Goal: Transaction & Acquisition: Purchase product/service

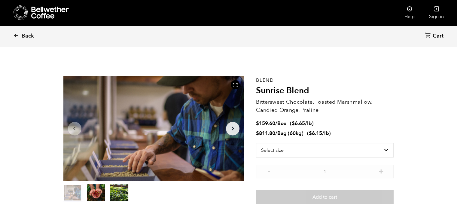
scroll to position [261, 320]
click at [20, 34] on link "Back" at bounding box center [31, 36] width 37 height 20
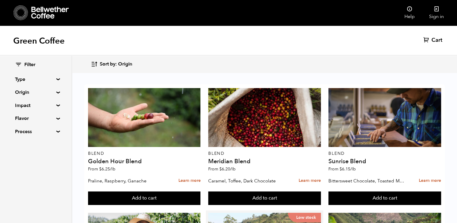
scroll to position [105, 0]
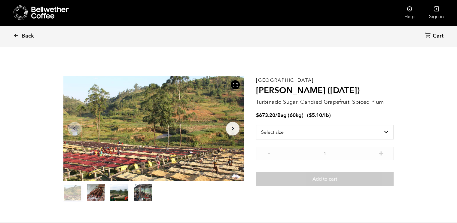
scroll to position [261, 320]
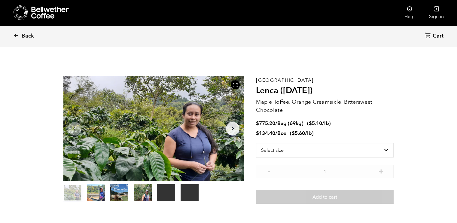
scroll to position [20, 0]
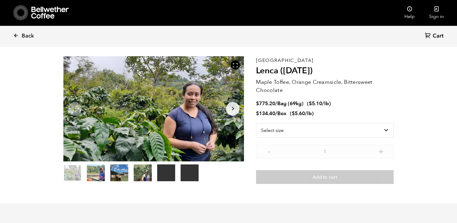
click at [115, 178] on button "item 2" at bounding box center [119, 174] width 18 height 17
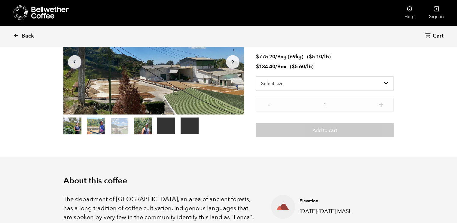
scroll to position [68, 0]
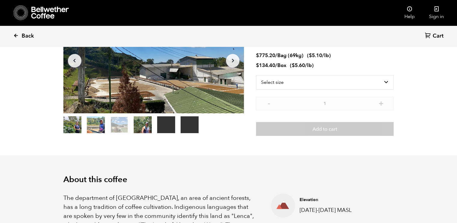
click at [26, 41] on link "Back" at bounding box center [31, 36] width 37 height 20
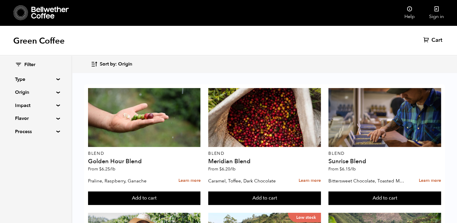
scroll to position [519, 0]
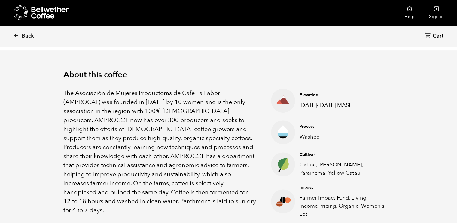
scroll to position [174, 0]
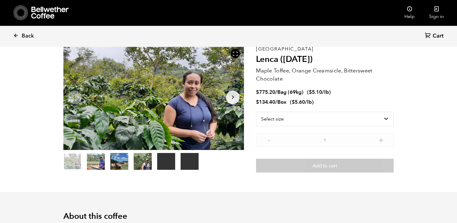
scroll to position [32, 0]
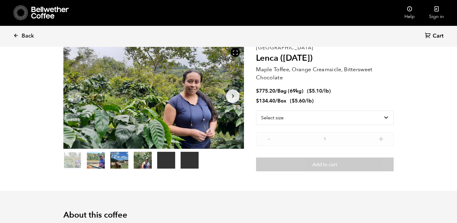
click at [94, 165] on button "item 1" at bounding box center [96, 161] width 18 height 17
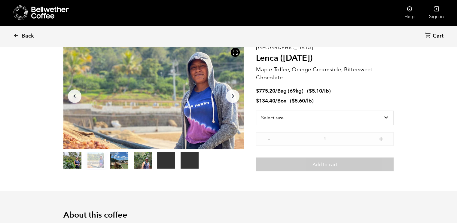
click at [121, 169] on button "item 2" at bounding box center [119, 161] width 18 height 17
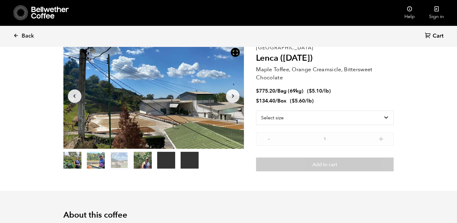
click at [142, 162] on button "item 3" at bounding box center [143, 161] width 18 height 17
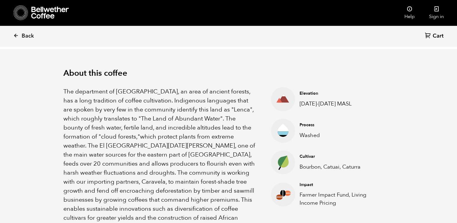
scroll to position [176, 0]
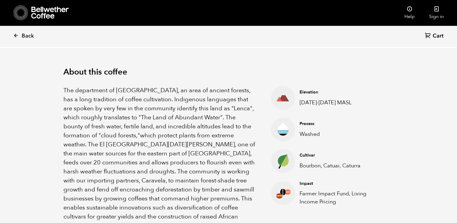
click at [120, 130] on p "The department of Morazan, an area of ancient forests, has a long tradition of …" at bounding box center [159, 158] width 193 height 144
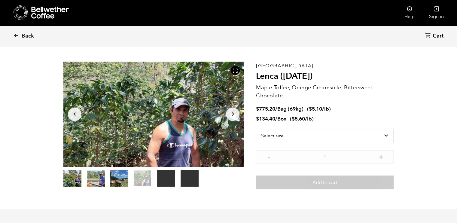
scroll to position [15, 0]
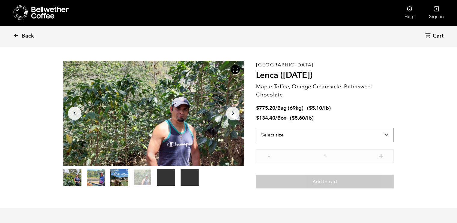
click at [384, 134] on select "Select size Bag (69kg) (152 lbs) Box (24 lbs)" at bounding box center [325, 135] width 138 height 14
click at [256, 128] on select "Select size Bag (69kg) (152 lbs) Box (24 lbs)" at bounding box center [325, 135] width 138 height 14
click at [384, 122] on select "Select size Bag (69kg) (152 lbs) Box (24 lbs)" at bounding box center [325, 125] width 138 height 14
select select "bag-2"
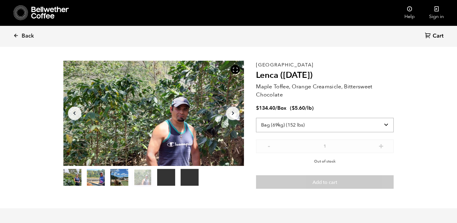
click at [256, 118] on select "Select size Bag (69kg) (152 lbs) Box (24 lbs)" at bounding box center [325, 125] width 138 height 14
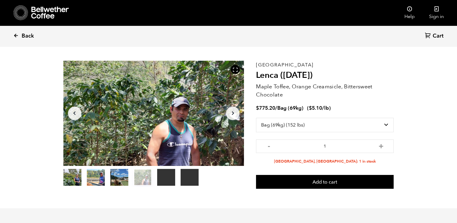
click at [28, 39] on span "Back" at bounding box center [28, 35] width 12 height 7
click at [26, 35] on span "Back" at bounding box center [28, 35] width 12 height 7
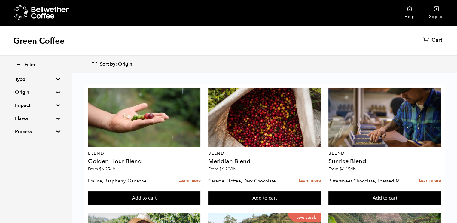
scroll to position [551, 0]
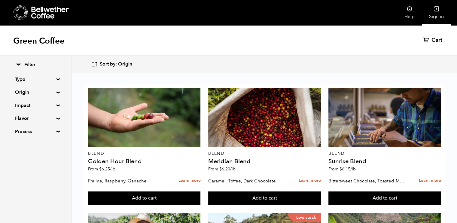
click at [441, 11] on link "Sign in" at bounding box center [436, 13] width 29 height 26
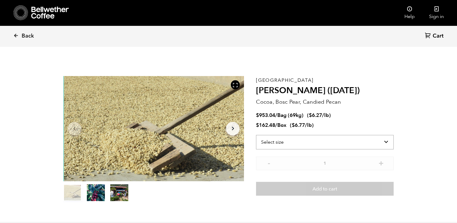
click at [372, 144] on select "Select size Bag (69kg) (152 lbs) Box (24 lbs)" at bounding box center [325, 142] width 138 height 14
select select "box"
click at [256, 135] on select "Select size Bag (69kg) (152 lbs) Box (24 lbs)" at bounding box center [325, 142] width 138 height 14
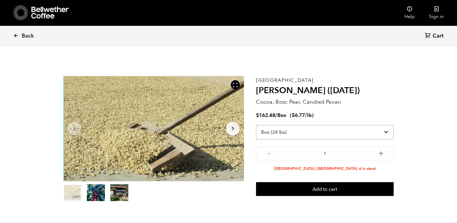
click at [388, 133] on select "Select size Bag (69kg) (152 lbs) Box (24 lbs)" at bounding box center [325, 132] width 138 height 14
click at [256, 135] on select "Select size Bag (69kg) (152 lbs) Box (24 lbs)" at bounding box center [325, 132] width 138 height 14
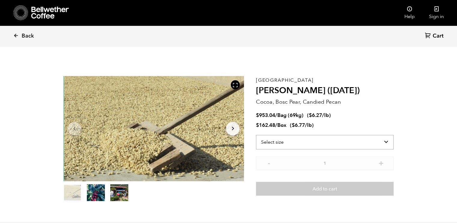
click at [386, 142] on select "Select size Bag (69kg) (152 lbs) Box (24 lbs)" at bounding box center [325, 142] width 138 height 14
click at [256, 135] on select "Select size Bag (69kg) (152 lbs) Box (24 lbs)" at bounding box center [325, 142] width 138 height 14
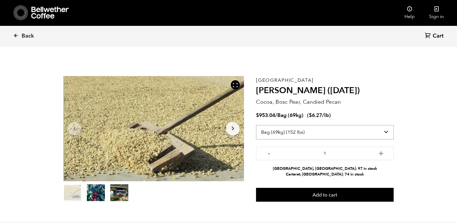
click at [385, 133] on select "Select size Bag (69kg) (152 lbs) Box (24 lbs)" at bounding box center [325, 132] width 138 height 14
select select "box"
click at [256, 125] on select "Select size Bag (69kg) (152 lbs) Box (24 lbs)" at bounding box center [325, 132] width 138 height 14
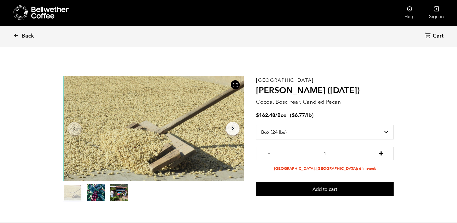
click at [379, 156] on button "+" at bounding box center [381, 153] width 8 height 6
type input "2"
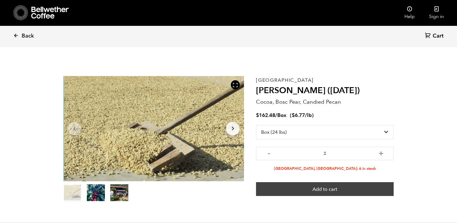
click at [310, 189] on button "Add to cart" at bounding box center [325, 189] width 138 height 14
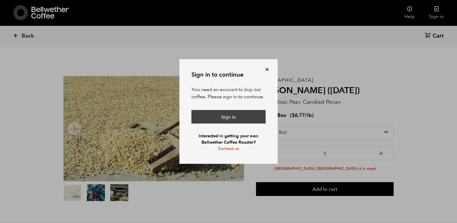
click at [236, 121] on link "Sign in" at bounding box center [228, 117] width 74 height 14
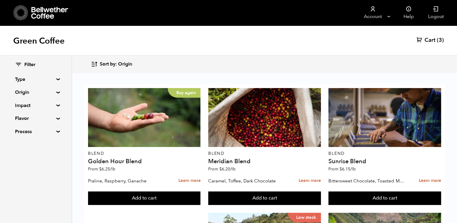
scroll to position [625, 0]
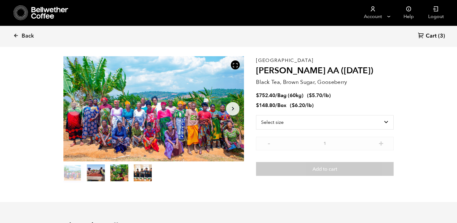
scroll to position [22, 0]
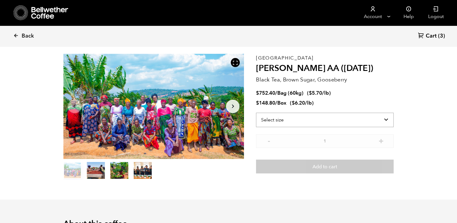
click at [386, 117] on select "Select size Bag (60kg) (132 lbs) Box (24 lbs)" at bounding box center [325, 120] width 138 height 14
select select "box"
click at [256, 113] on select "Select size Bag (60kg) (132 lbs) Box (24 lbs)" at bounding box center [325, 120] width 138 height 14
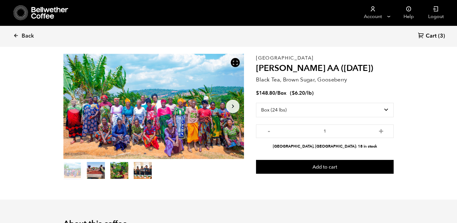
click at [201, 179] on ul at bounding box center [153, 171] width 181 height 18
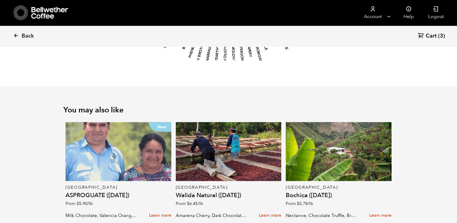
scroll to position [763, 0]
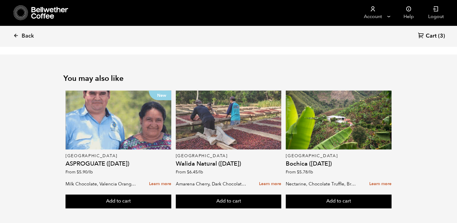
click at [243, 107] on div at bounding box center [229, 119] width 106 height 59
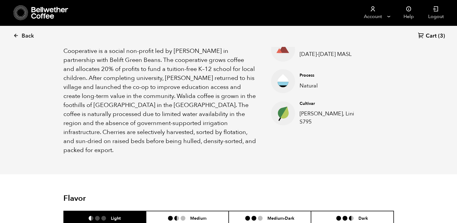
scroll to position [222, 0]
click at [26, 36] on span "Back" at bounding box center [28, 35] width 12 height 7
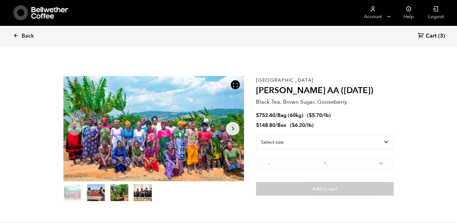
scroll to position [261, 320]
click at [26, 36] on span "Back" at bounding box center [28, 35] width 12 height 7
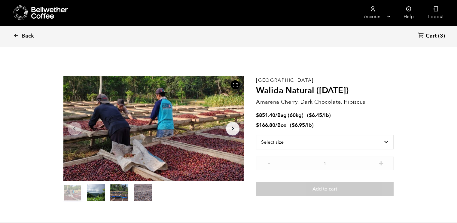
scroll to position [261, 320]
click at [25, 33] on span "Back" at bounding box center [28, 35] width 12 height 7
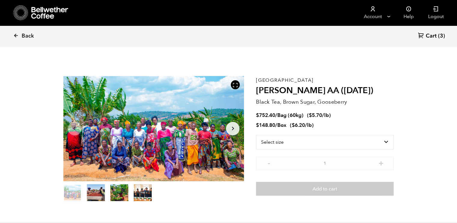
scroll to position [261, 320]
click at [26, 36] on span "Back" at bounding box center [28, 35] width 12 height 7
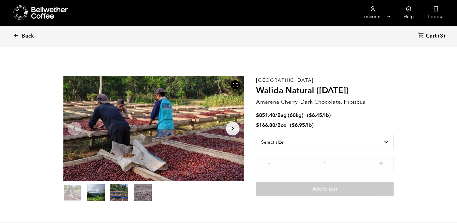
scroll to position [261, 320]
click at [26, 36] on span "Back" at bounding box center [28, 35] width 12 height 7
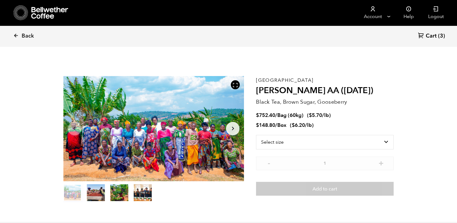
scroll to position [261, 320]
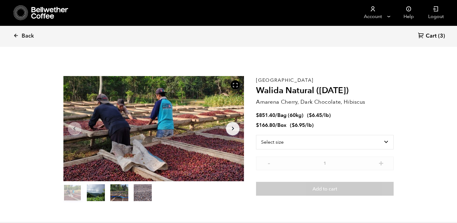
scroll to position [261, 320]
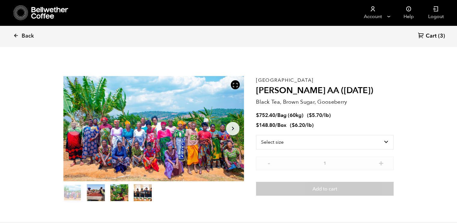
scroll to position [261, 320]
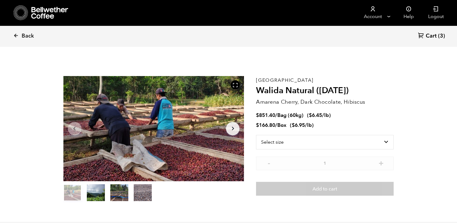
scroll to position [261, 320]
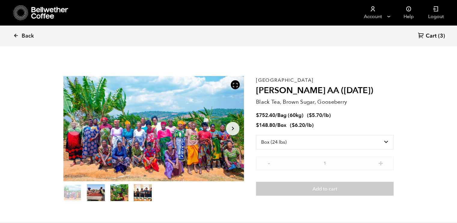
select select "box"
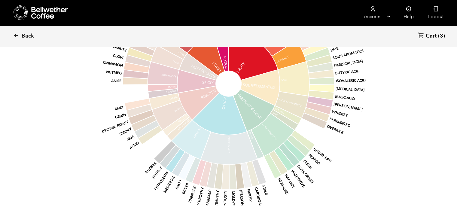
scroll to position [261, 320]
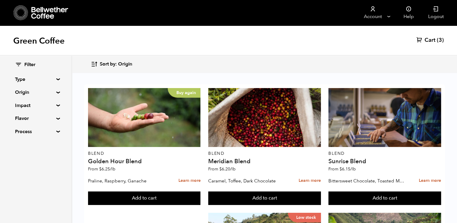
scroll to position [504, 0]
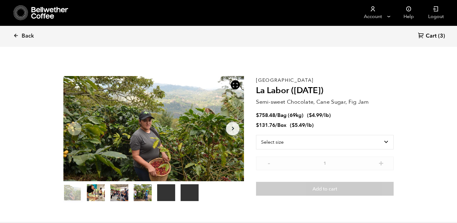
scroll to position [261, 320]
click at [382, 142] on select "Select size Bag (69kg) (152 lbs) Box (24 lbs)" at bounding box center [325, 142] width 138 height 14
click at [256, 135] on select "Select size Bag (69kg) (152 lbs) Box (24 lbs)" at bounding box center [325, 142] width 138 height 14
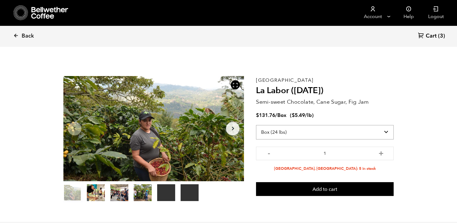
click at [388, 128] on select "Select size Bag (69kg) (152 lbs) Box (24 lbs)" at bounding box center [325, 132] width 138 height 14
select select "bag-2"
click at [256, 125] on select "Select size Bag (69kg) (152 lbs) Box (24 lbs)" at bounding box center [325, 132] width 138 height 14
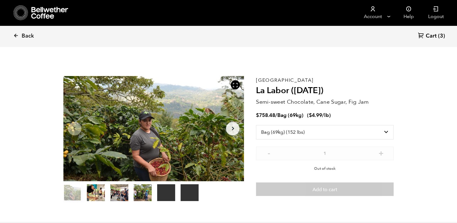
click at [400, 102] on section "Your browser does not support the video tag. Your browser does not support the …" at bounding box center [228, 139] width 361 height 165
click at [26, 38] on span "Back" at bounding box center [28, 35] width 12 height 7
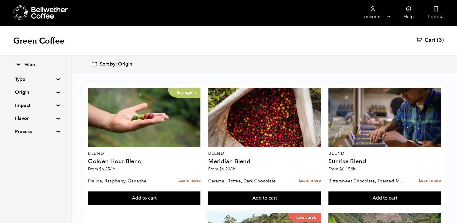
scroll to position [118, 0]
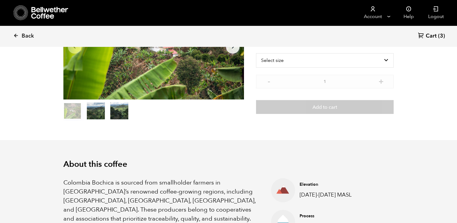
scroll to position [85, 0]
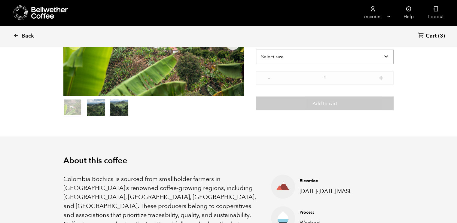
click at [378, 54] on select "Select size Bag (70kg) (154 lbs) Box (24 lbs)" at bounding box center [325, 57] width 138 height 14
click at [256, 50] on select "Select size Bag (70kg) (154 lbs) Box (24 lbs)" at bounding box center [325, 57] width 138 height 14
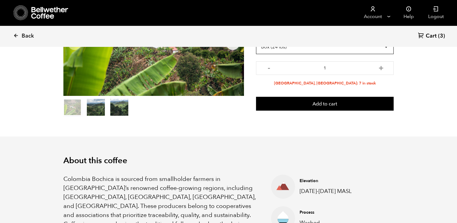
scroll to position [25, 0]
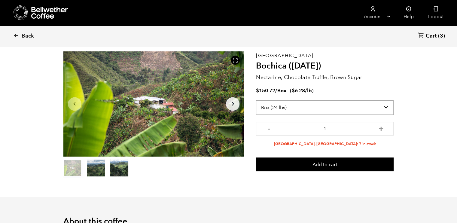
click at [384, 108] on select "Select size Bag (70kg) (154 lbs) Box (24 lbs)" at bounding box center [325, 107] width 138 height 14
select select "bag"
click at [256, 100] on select "Select size Bag (70kg) (154 lbs) Box (24 lbs)" at bounding box center [325, 107] width 138 height 14
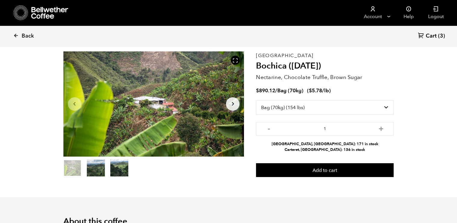
click at [172, 194] on section "Item 1 of 3 Arrow Left Arrow Right item 0 item 1 item 2 Item 1 of 3 Colombia Bo…" at bounding box center [228, 114] width 361 height 165
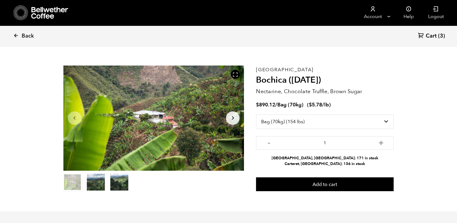
scroll to position [9, 0]
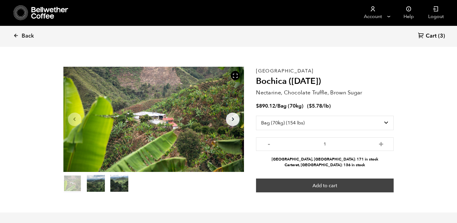
click at [283, 186] on button "Add to cart" at bounding box center [325, 186] width 138 height 14
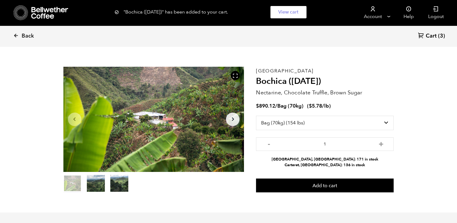
click at [438, 36] on link "Cart (3)" at bounding box center [431, 36] width 27 height 8
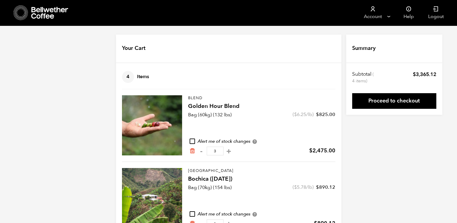
scroll to position [20, 0]
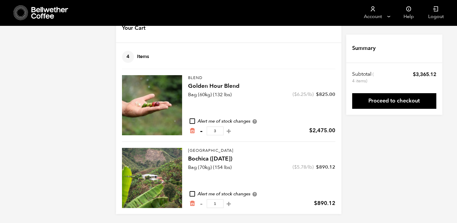
click at [198, 130] on button "-" at bounding box center [202, 131] width 8 height 6
type input "2"
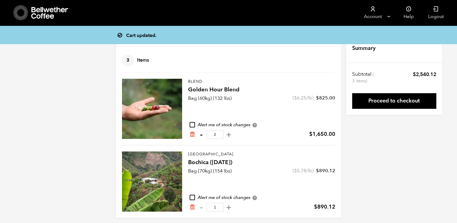
scroll to position [16, 0]
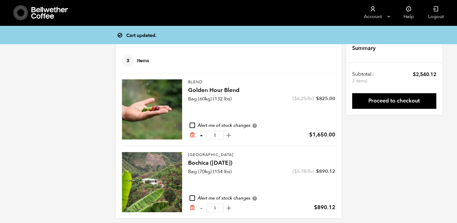
click at [201, 136] on button "-" at bounding box center [202, 135] width 8 height 6
type input "1"
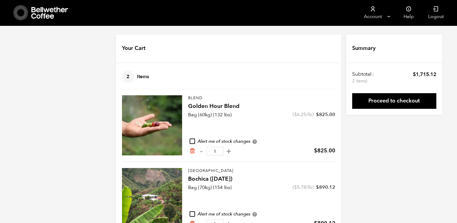
scroll to position [0, 0]
click at [277, 54] on div "Your Cart 2 Items Update cart" at bounding box center [228, 49] width 225 height 29
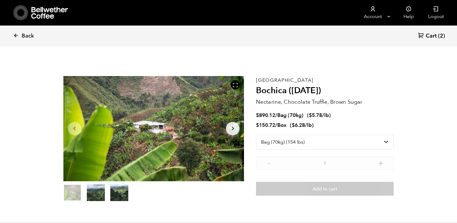
select select "bag"
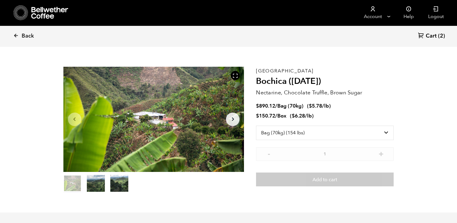
scroll to position [261, 320]
click at [27, 36] on span "Back" at bounding box center [28, 35] width 12 height 7
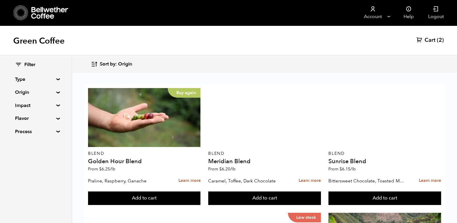
scroll to position [514, 0]
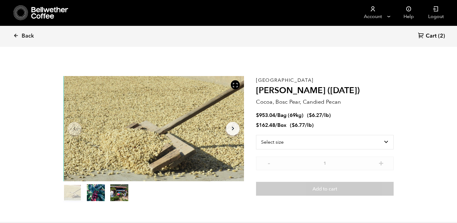
scroll to position [261, 320]
click at [387, 141] on select "Select size Bag (69kg) (152 lbs) Box (24 lbs)" at bounding box center [325, 142] width 138 height 14
click at [256, 135] on select "Select size Bag (69kg) (152 lbs) Box (24 lbs)" at bounding box center [325, 142] width 138 height 14
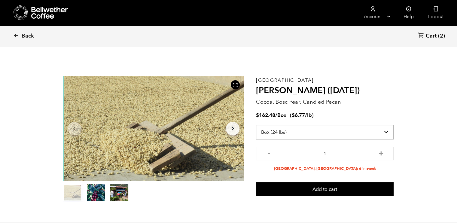
click at [385, 132] on select "Select size Bag (69kg) (152 lbs) Box (24 lbs)" at bounding box center [325, 132] width 138 height 14
click at [256, 125] on select "Select size Bag (69kg) (152 lbs) Box (24 lbs)" at bounding box center [325, 132] width 138 height 14
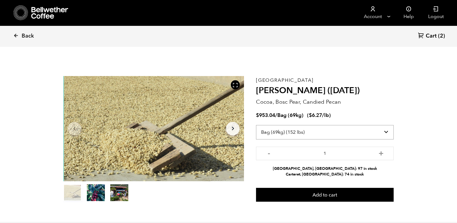
click at [379, 130] on select "Select size Bag (69kg) (152 lbs) Box (24 lbs)" at bounding box center [325, 132] width 138 height 14
select select "box"
click at [256, 125] on select "Select size Bag (69kg) (152 lbs) Box (24 lbs)" at bounding box center [325, 132] width 138 height 14
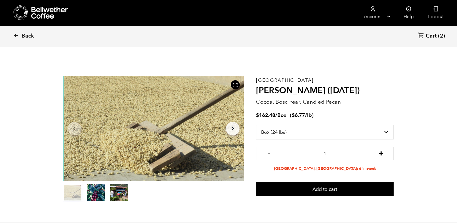
click at [379, 151] on button "+" at bounding box center [381, 153] width 8 height 6
type input "2"
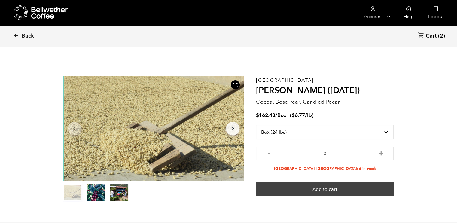
click at [308, 185] on button "Add to cart" at bounding box center [325, 189] width 138 height 14
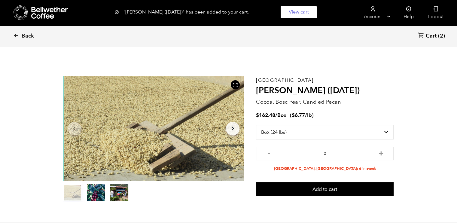
click at [433, 35] on span "Cart" at bounding box center [431, 35] width 11 height 7
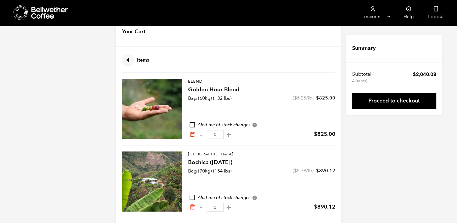
scroll to position [20, 0]
